Goal: Task Accomplishment & Management: Manage account settings

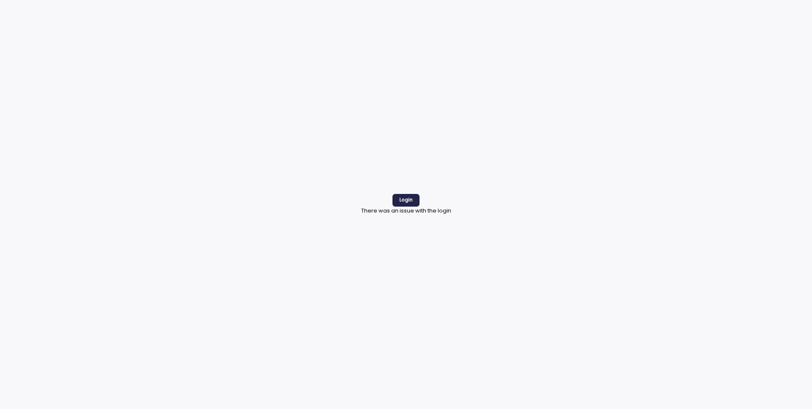
click at [405, 204] on span "Login" at bounding box center [406, 200] width 14 height 11
